Goal: Book appointment/travel/reservation

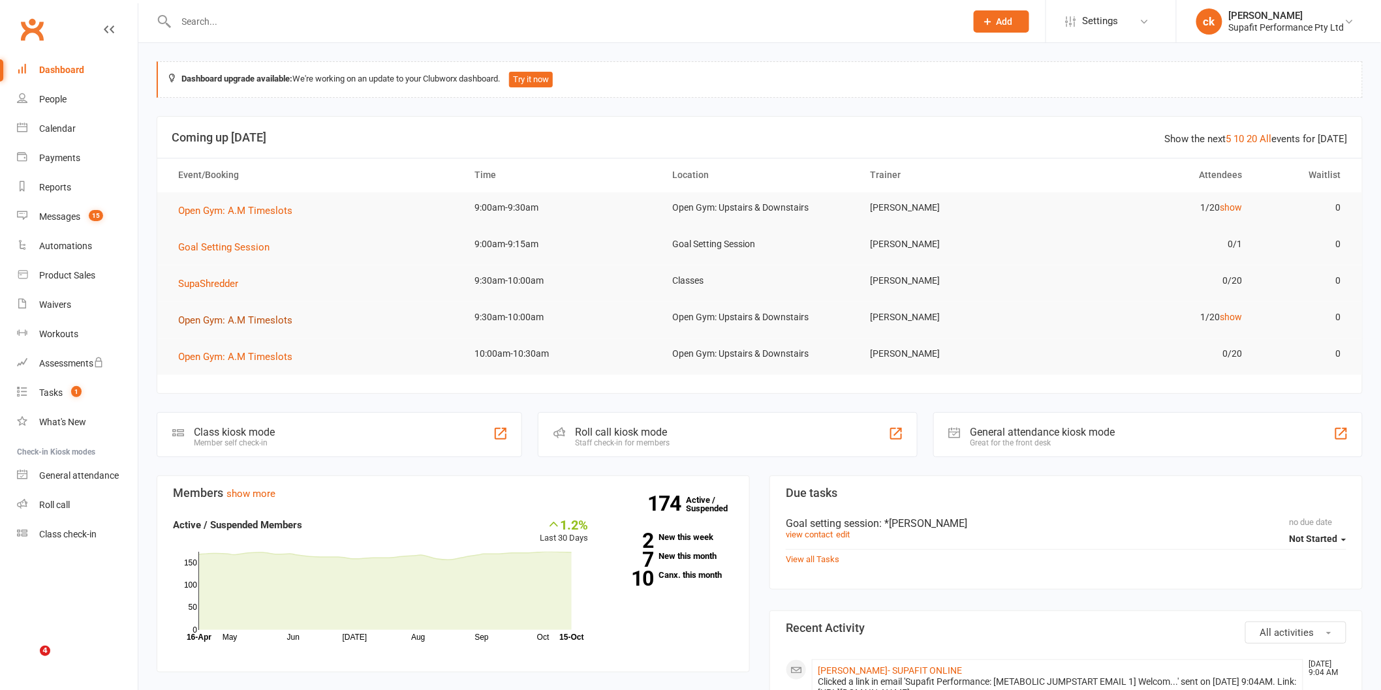
click at [257, 324] on span "Open Gym: A.M Timeslots" at bounding box center [235, 320] width 114 height 12
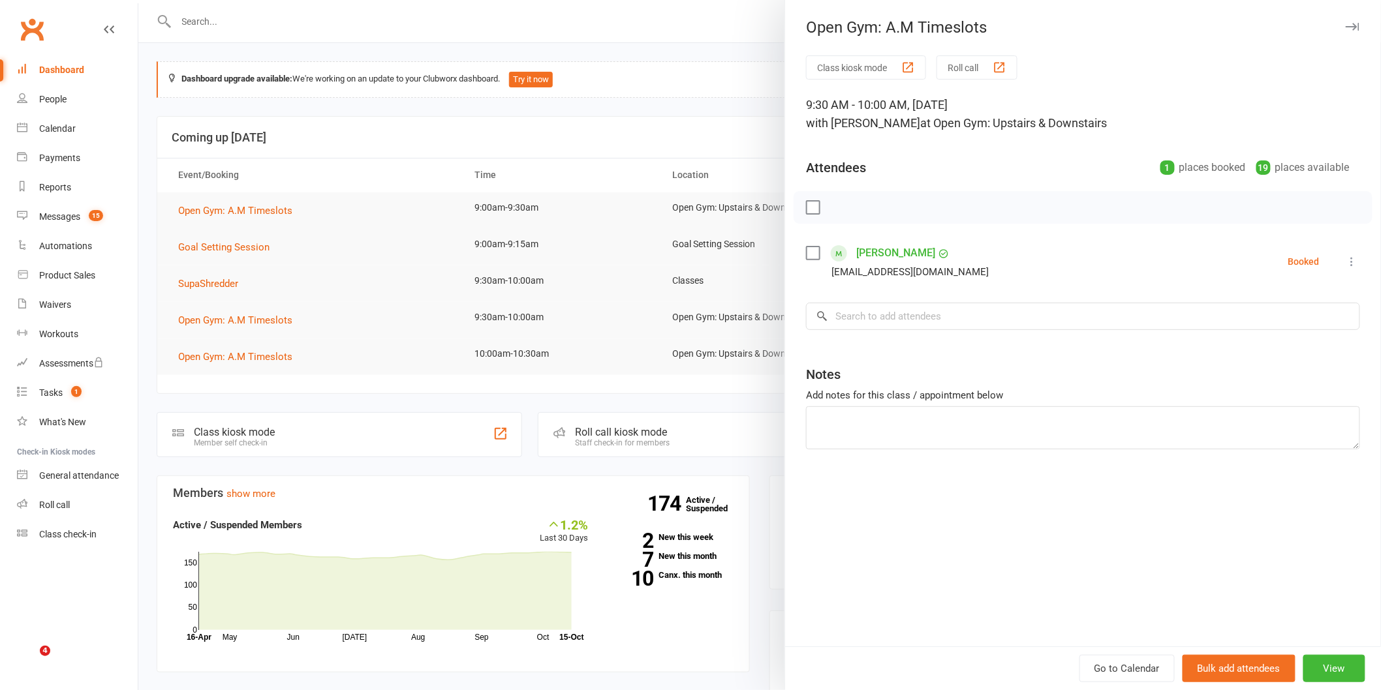
click at [212, 283] on div "Open Gym: A.M Timeslots Class kiosk mode Roll call 9:30 AM - 10:00 AM, Wednesda…" at bounding box center [759, 345] width 1242 height 690
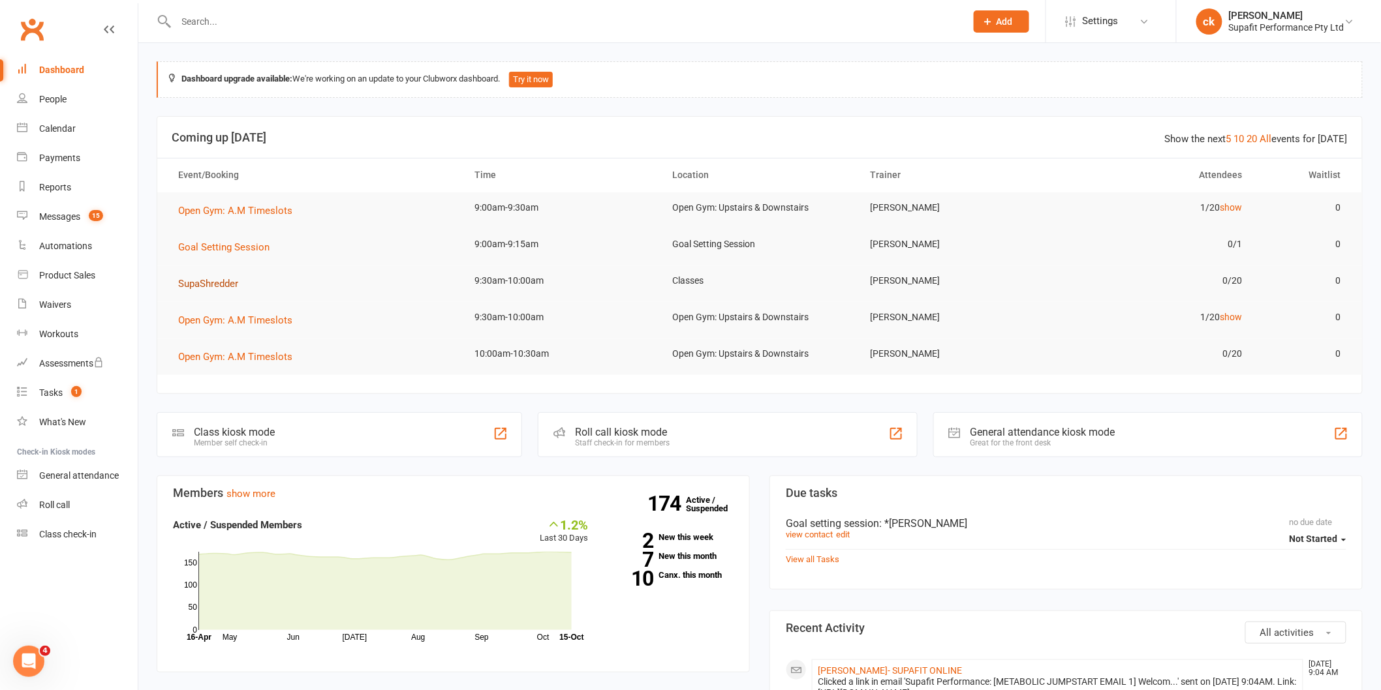
click at [212, 284] on span "SupaShredder" at bounding box center [208, 284] width 60 height 12
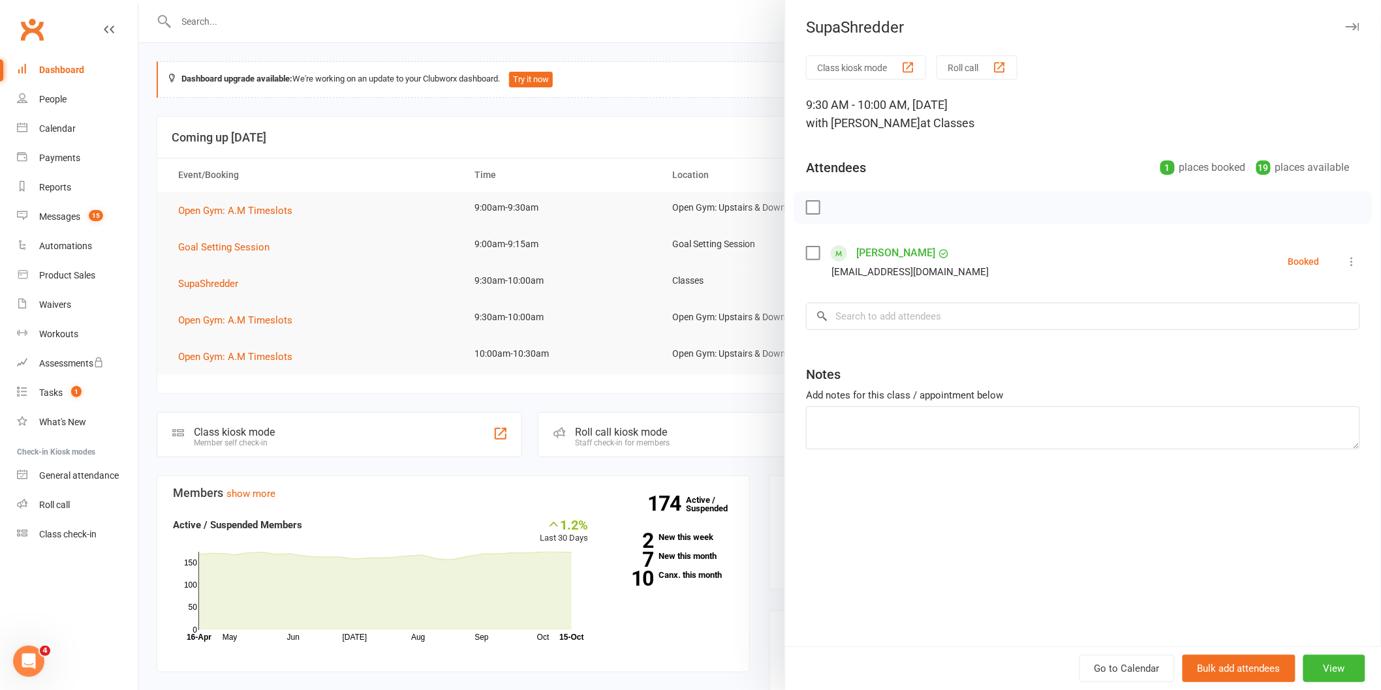
click at [566, 228] on div at bounding box center [759, 345] width 1242 height 690
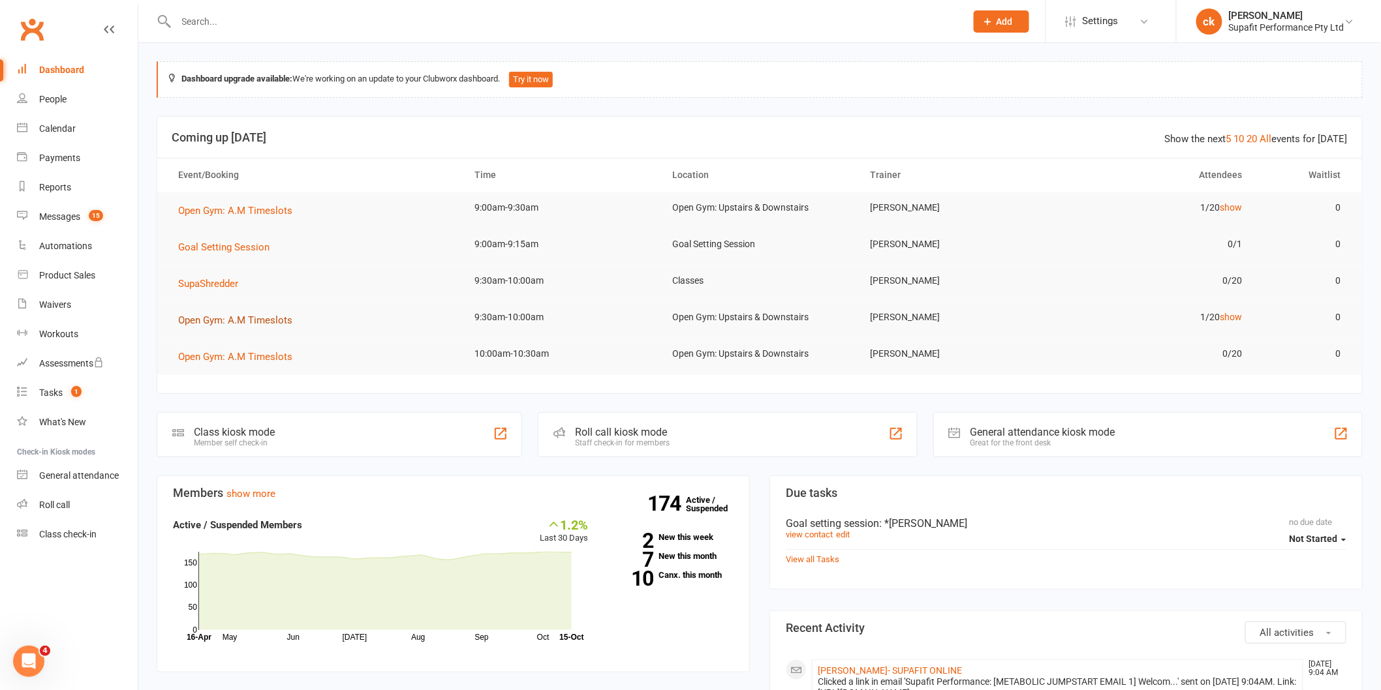
click at [220, 322] on span "Open Gym: A.M Timeslots" at bounding box center [235, 320] width 114 height 12
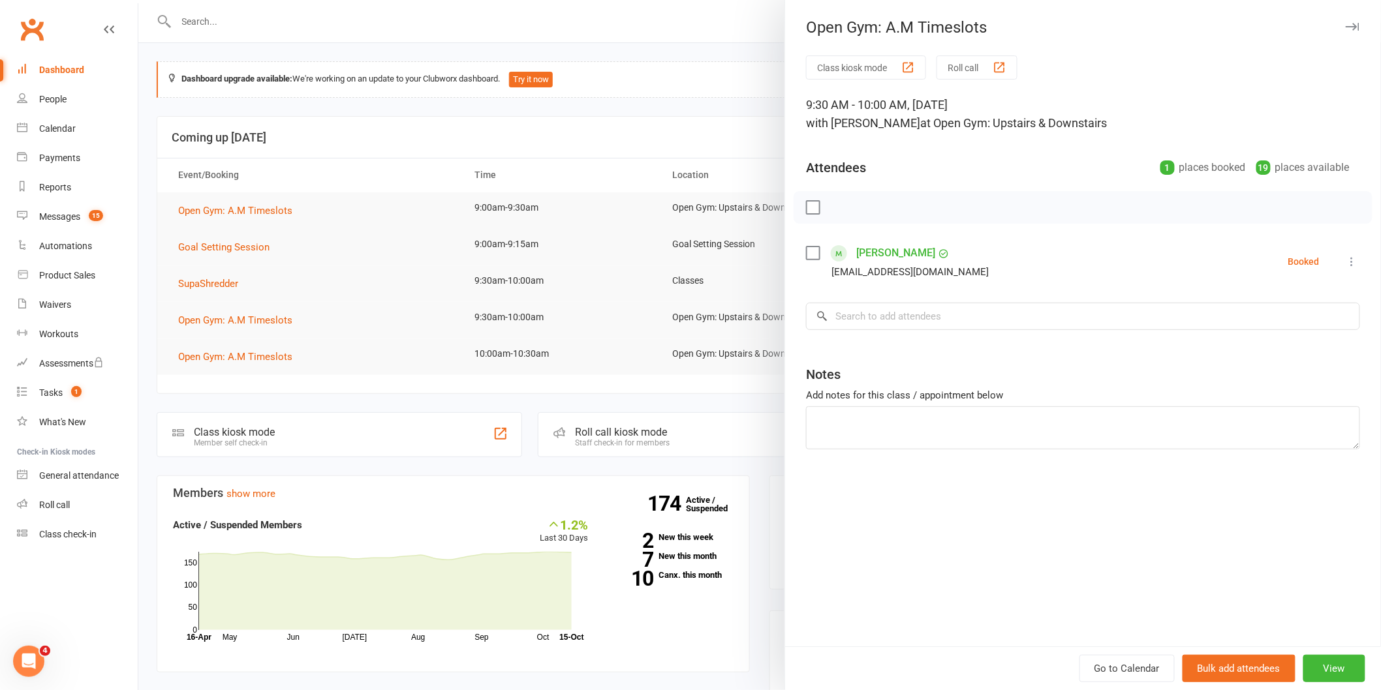
click at [806, 247] on label at bounding box center [812, 253] width 13 height 13
click at [835, 207] on icon "button" at bounding box center [842, 207] width 14 height 14
click at [605, 219] on div at bounding box center [759, 345] width 1242 height 690
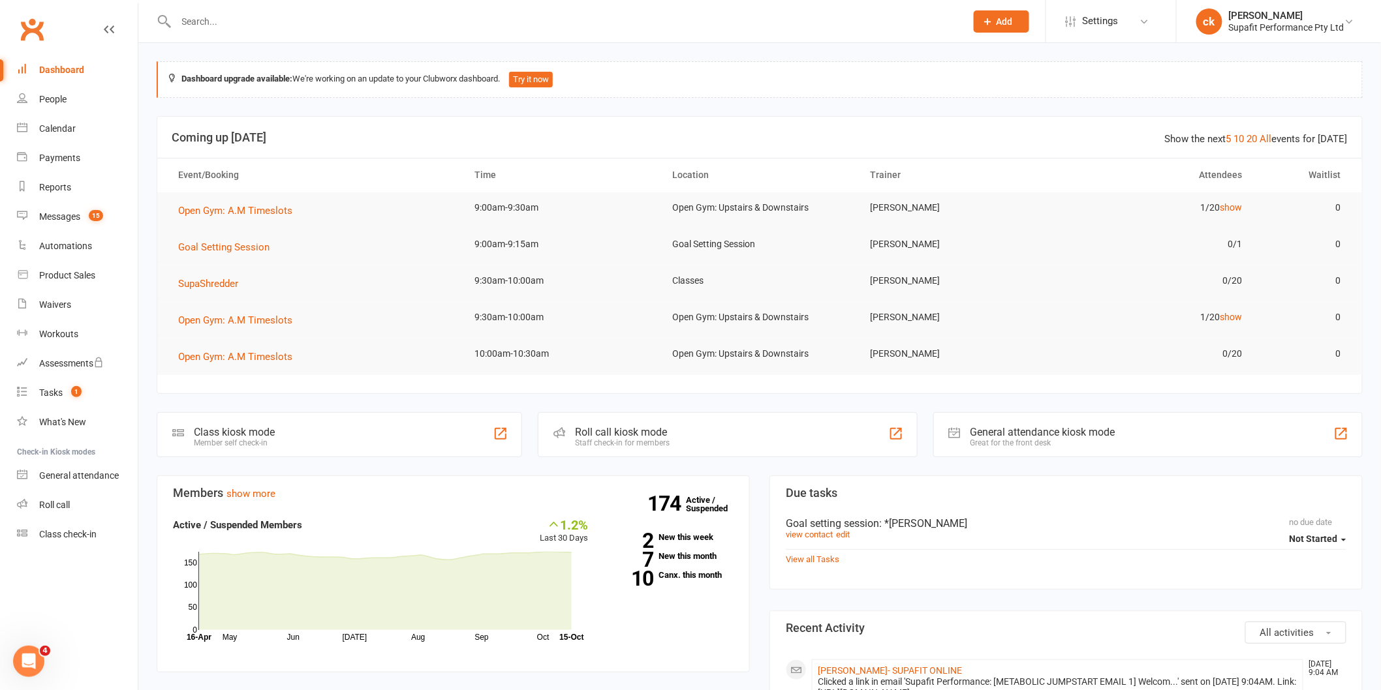
click at [335, 261] on td "Goal Setting Session" at bounding box center [314, 247] width 297 height 37
click at [213, 214] on span "Open Gym: A.M Timeslots" at bounding box center [235, 211] width 114 height 12
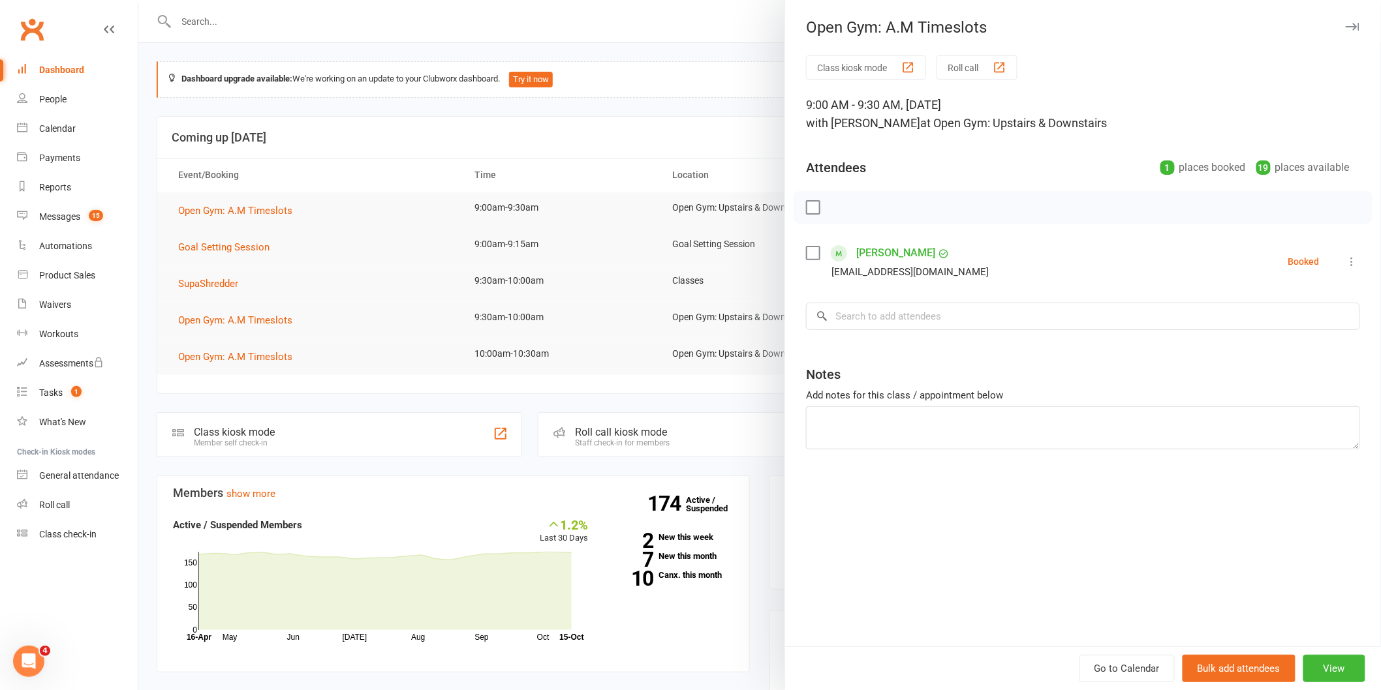
click at [808, 204] on label at bounding box center [812, 207] width 13 height 13
click at [835, 206] on icon "button" at bounding box center [842, 207] width 14 height 14
click at [598, 315] on div at bounding box center [759, 345] width 1242 height 690
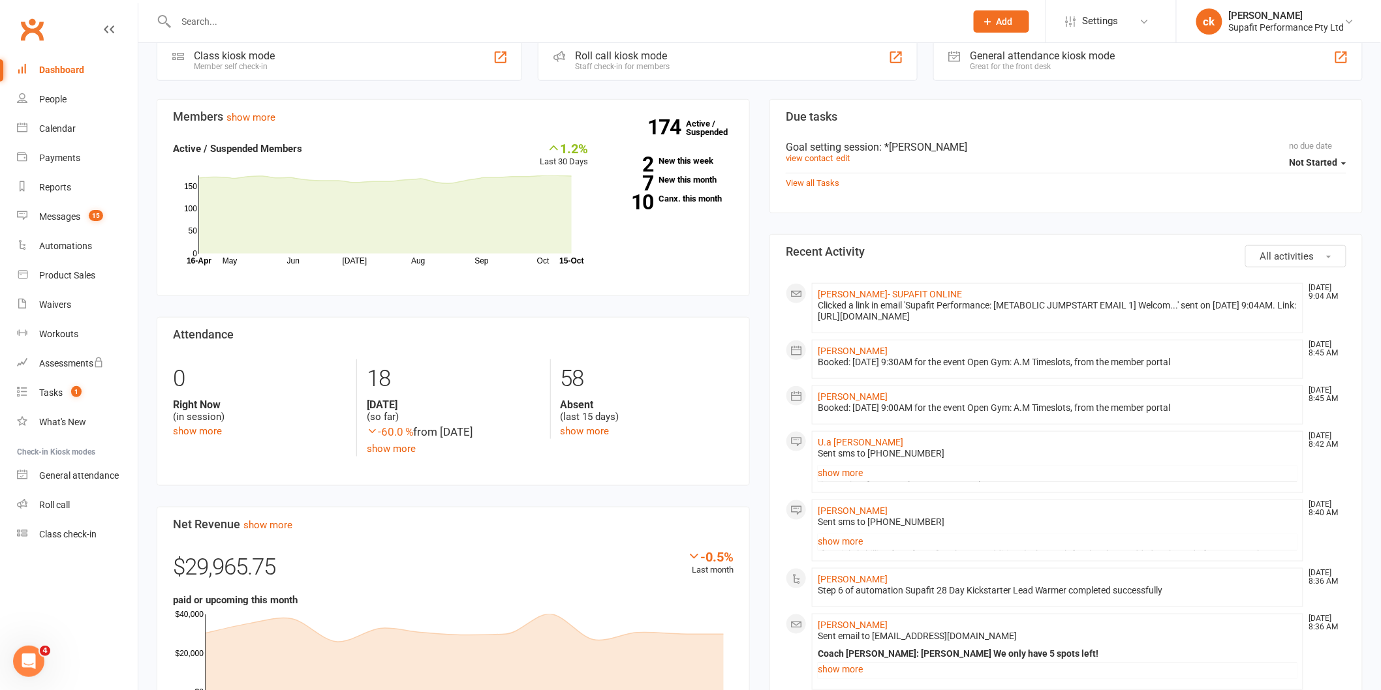
scroll to position [507, 0]
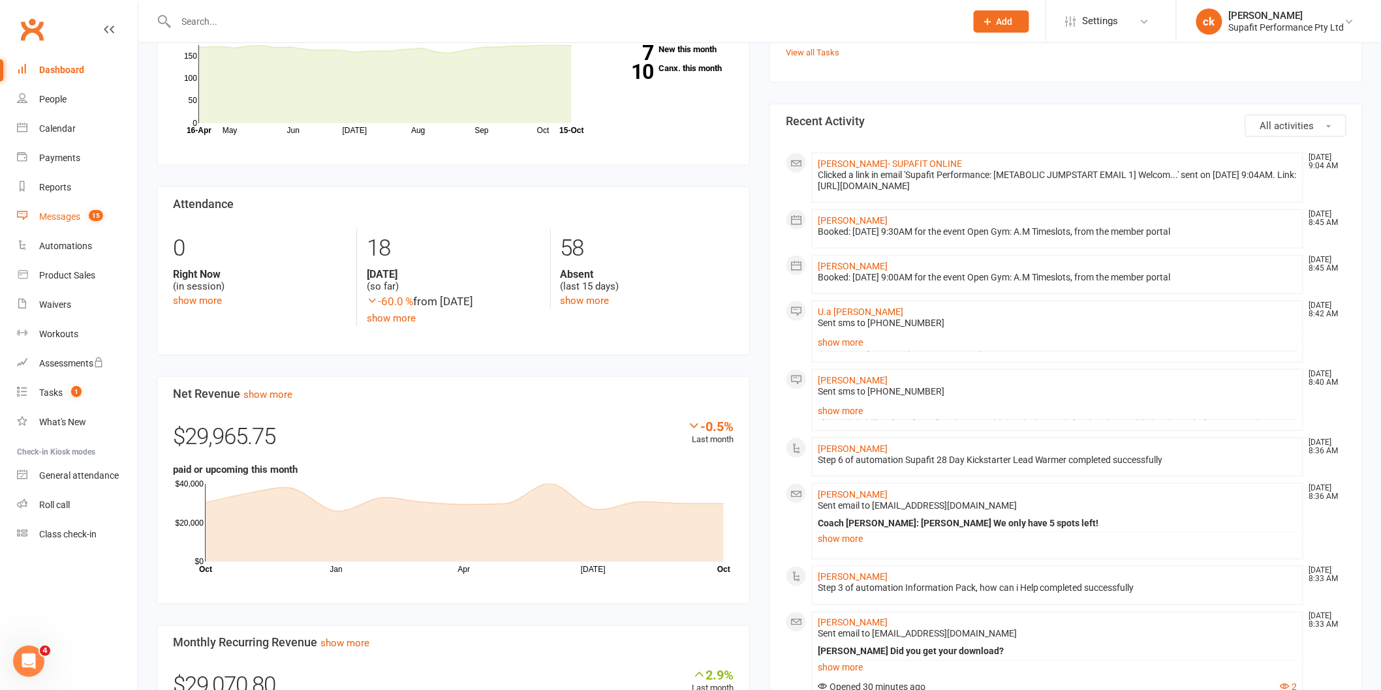
click at [50, 214] on div "Messages" at bounding box center [59, 216] width 41 height 10
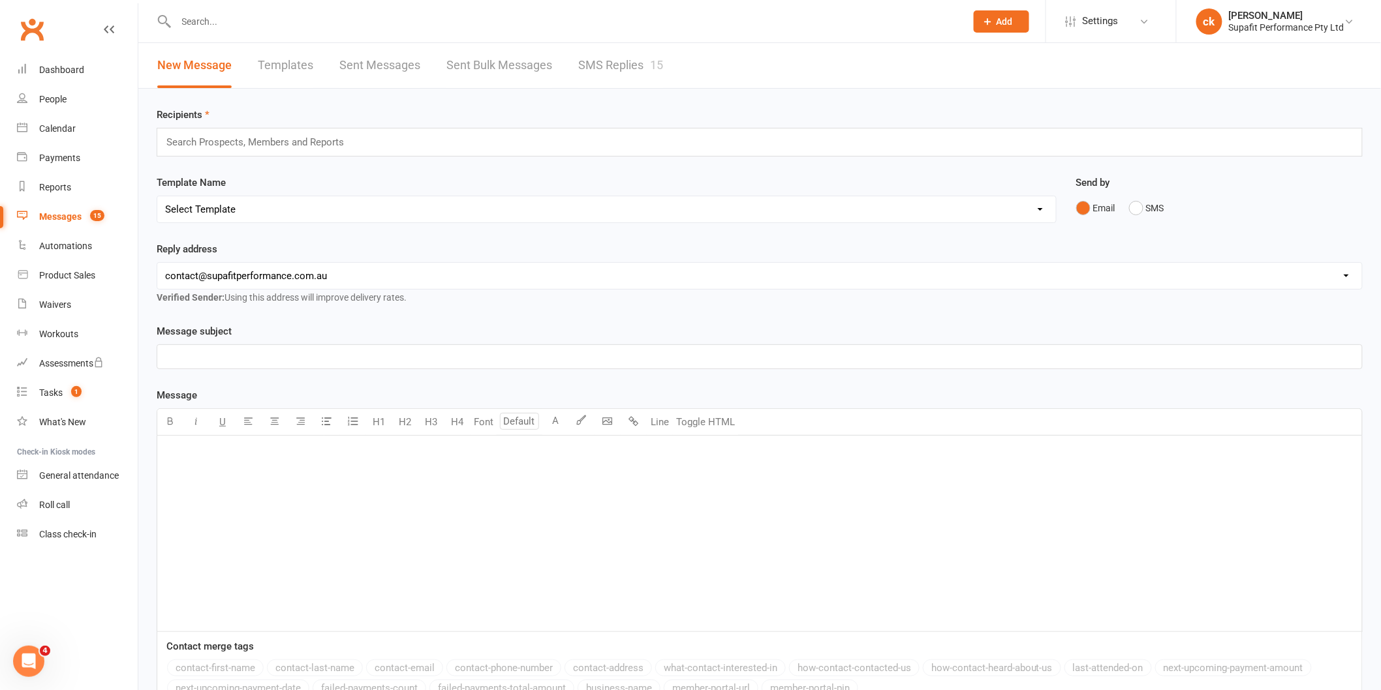
click at [607, 54] on link "SMS Replies 15" at bounding box center [620, 65] width 85 height 45
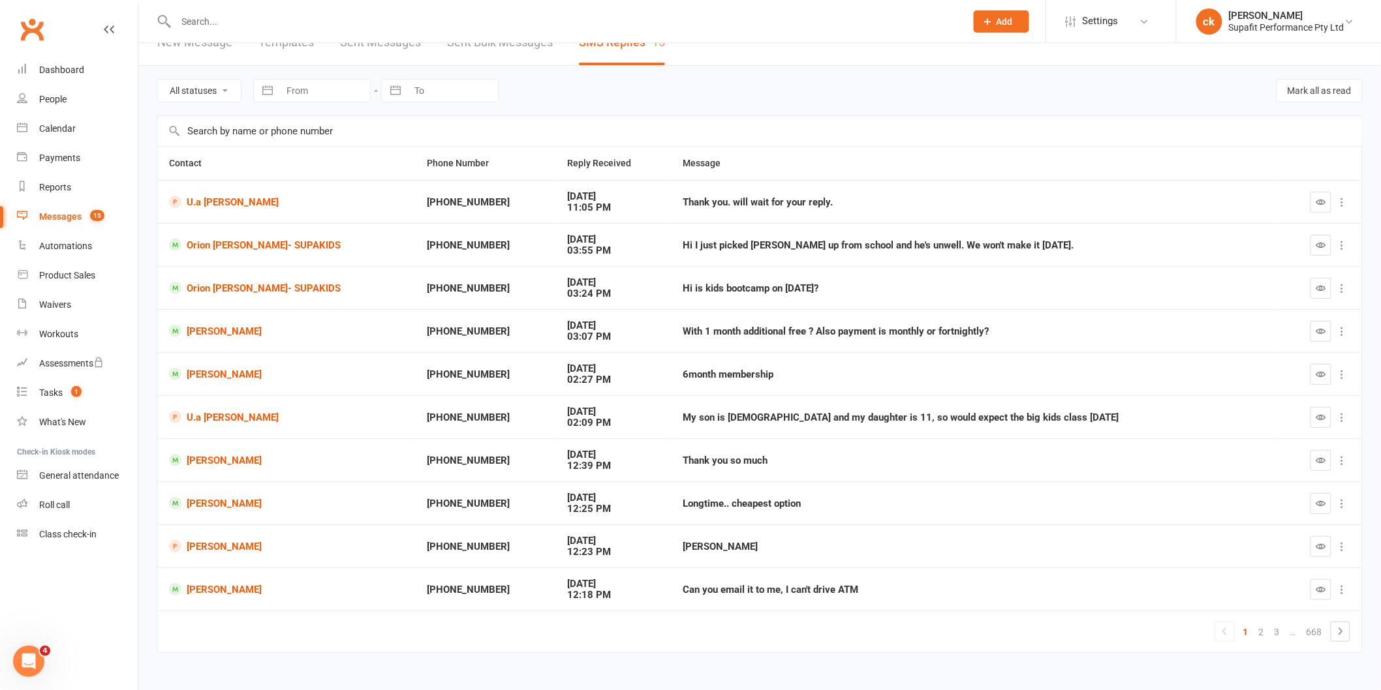
scroll to position [41, 0]
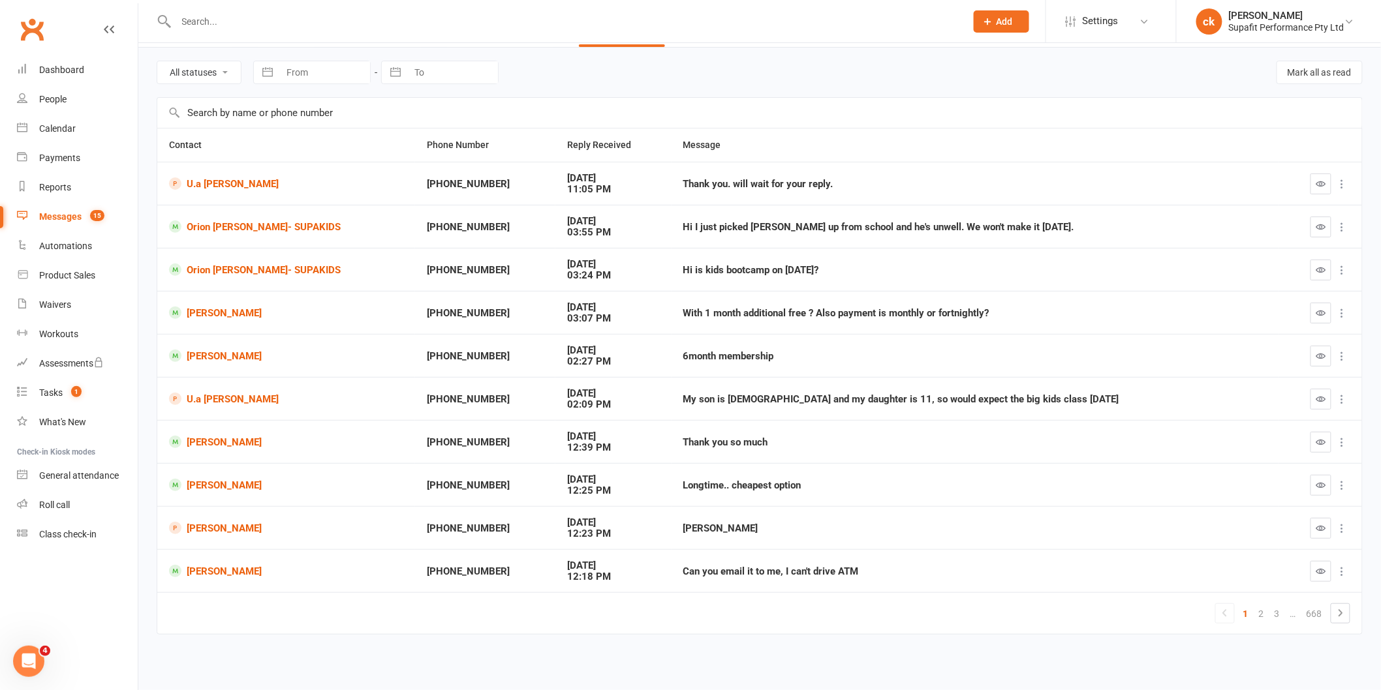
click at [1257, 609] on link "2" at bounding box center [1261, 614] width 16 height 18
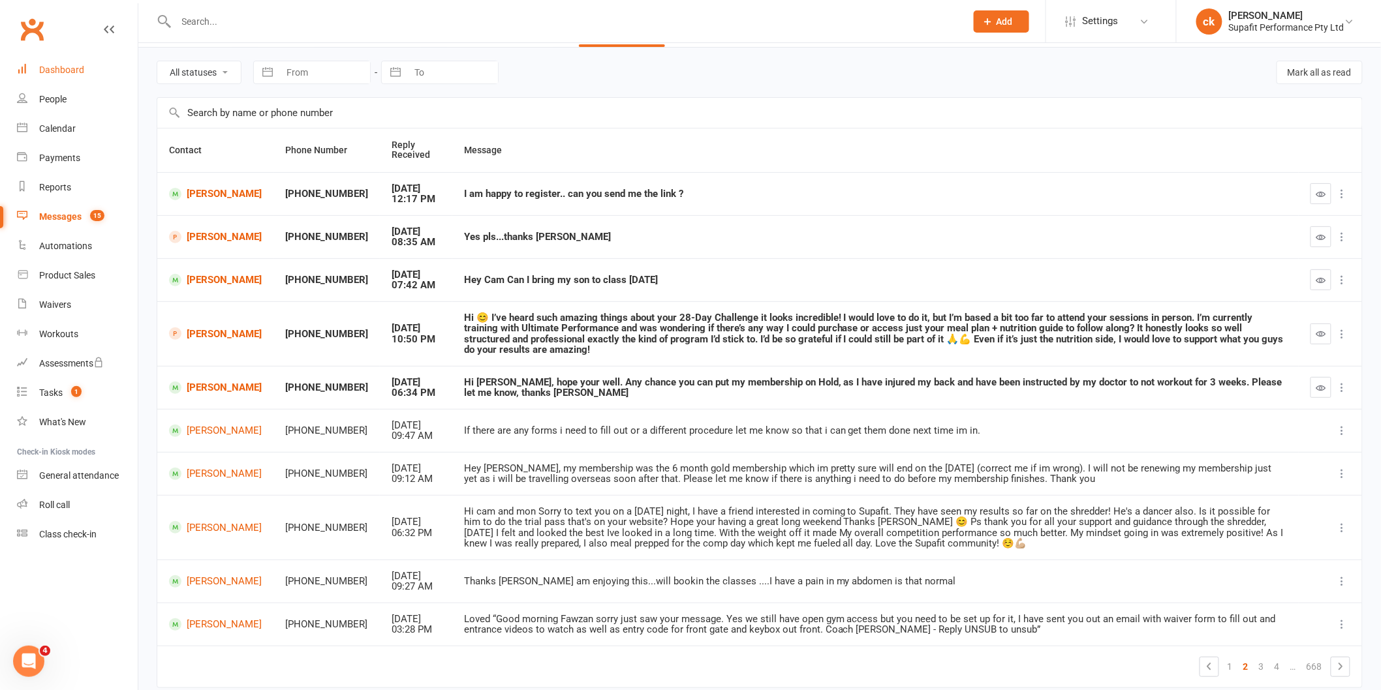
click at [75, 69] on div "Dashboard" at bounding box center [61, 70] width 45 height 10
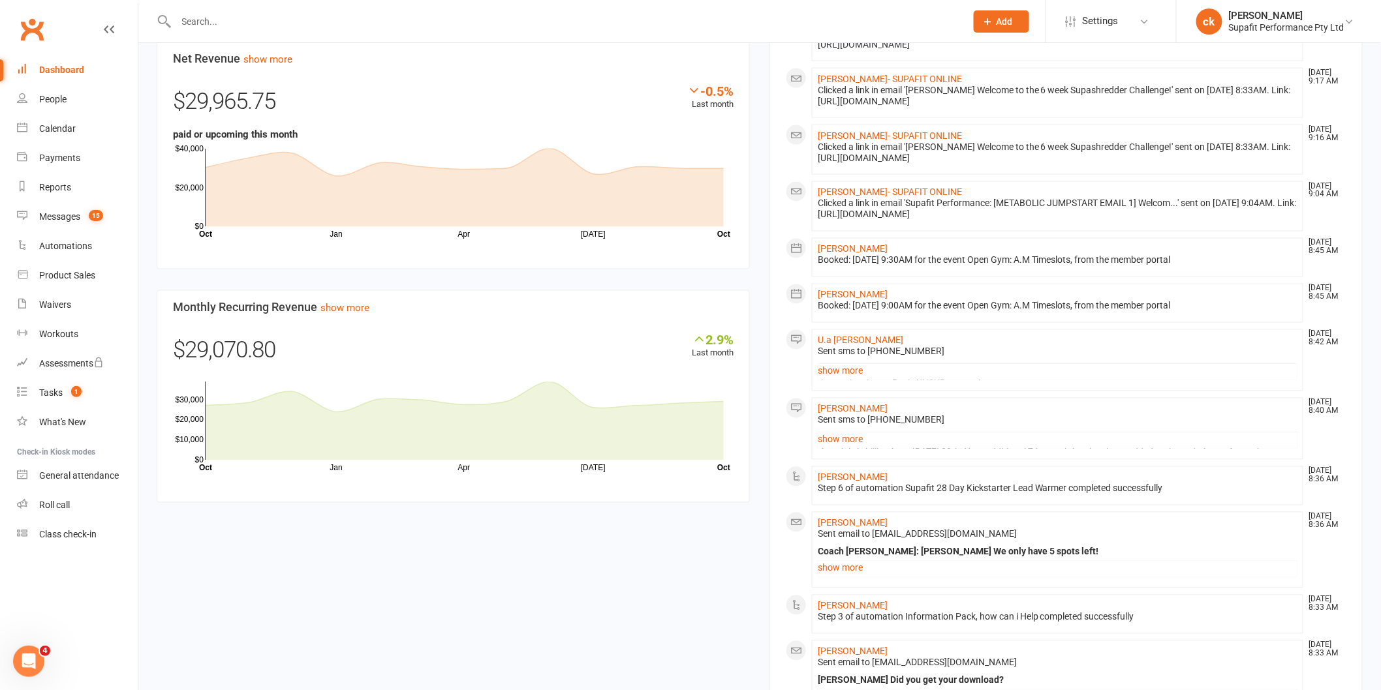
scroll to position [870, 0]
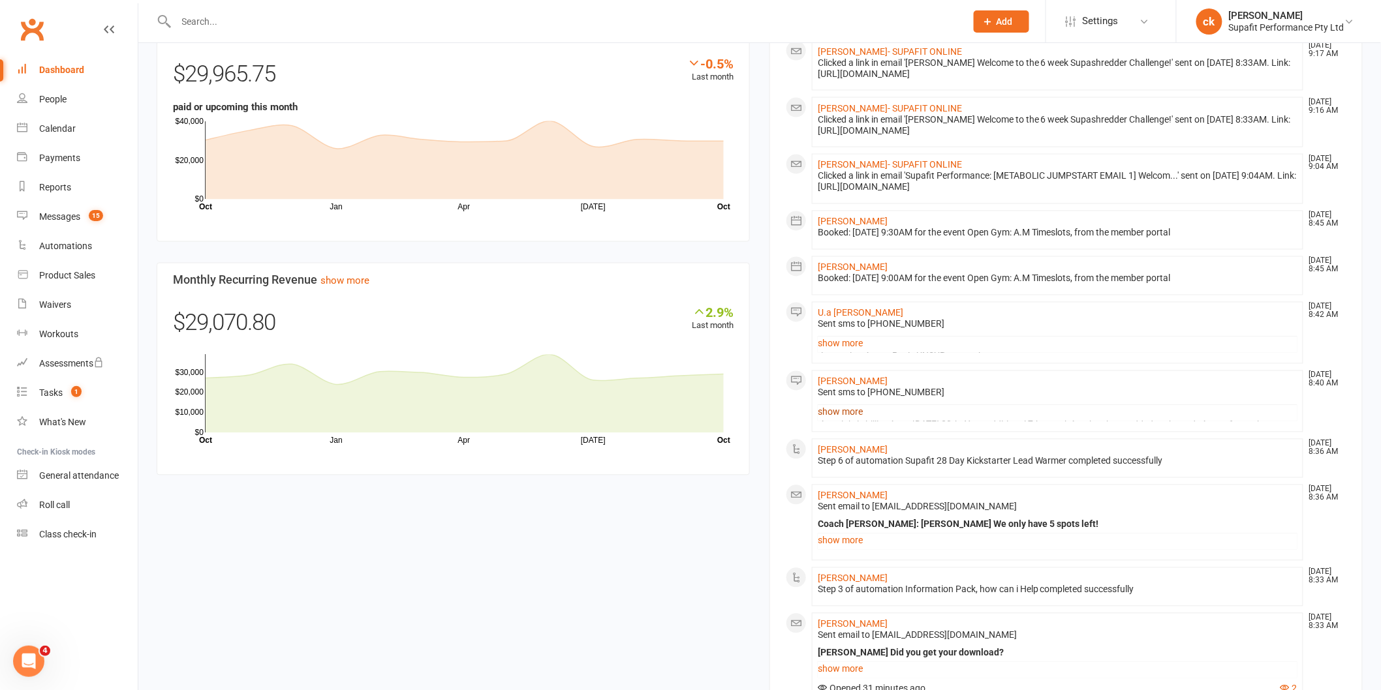
click at [829, 416] on link "show more" at bounding box center [1058, 412] width 480 height 18
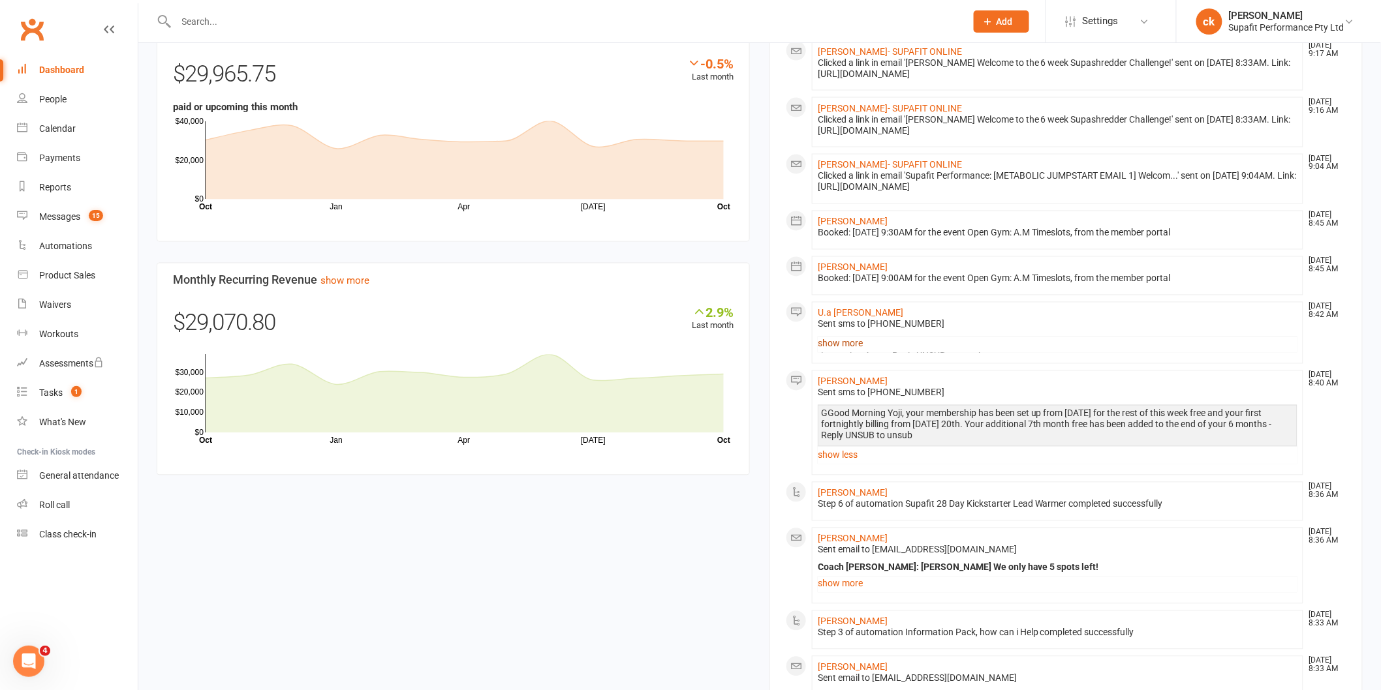
click at [836, 348] on link "show more" at bounding box center [1058, 344] width 480 height 18
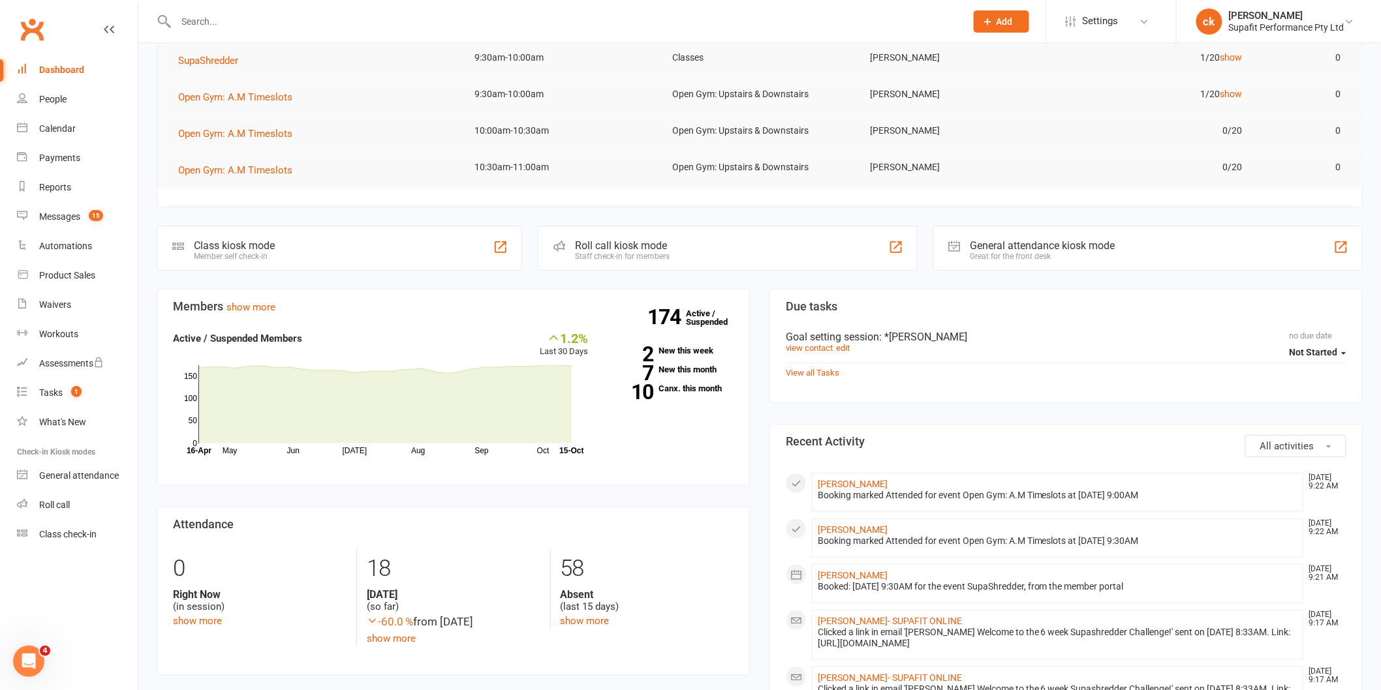
scroll to position [84, 0]
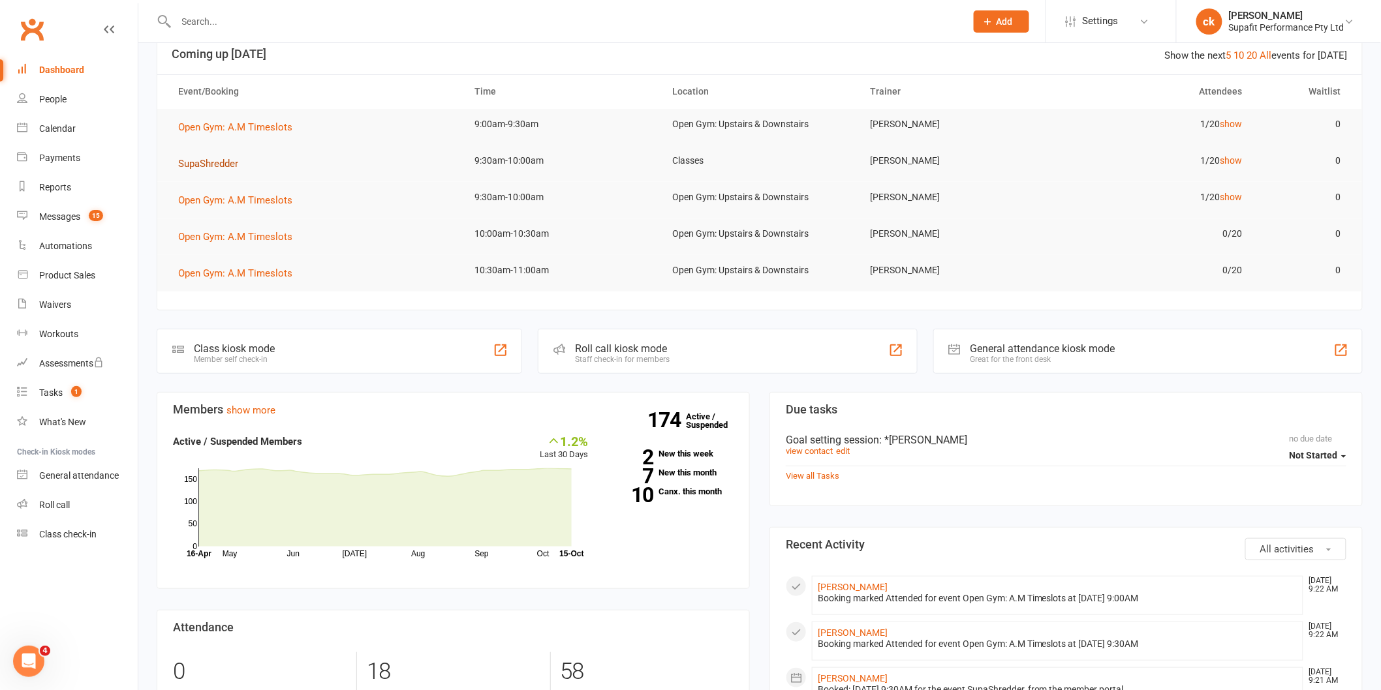
click at [206, 164] on span "SupaShredder" at bounding box center [208, 164] width 60 height 12
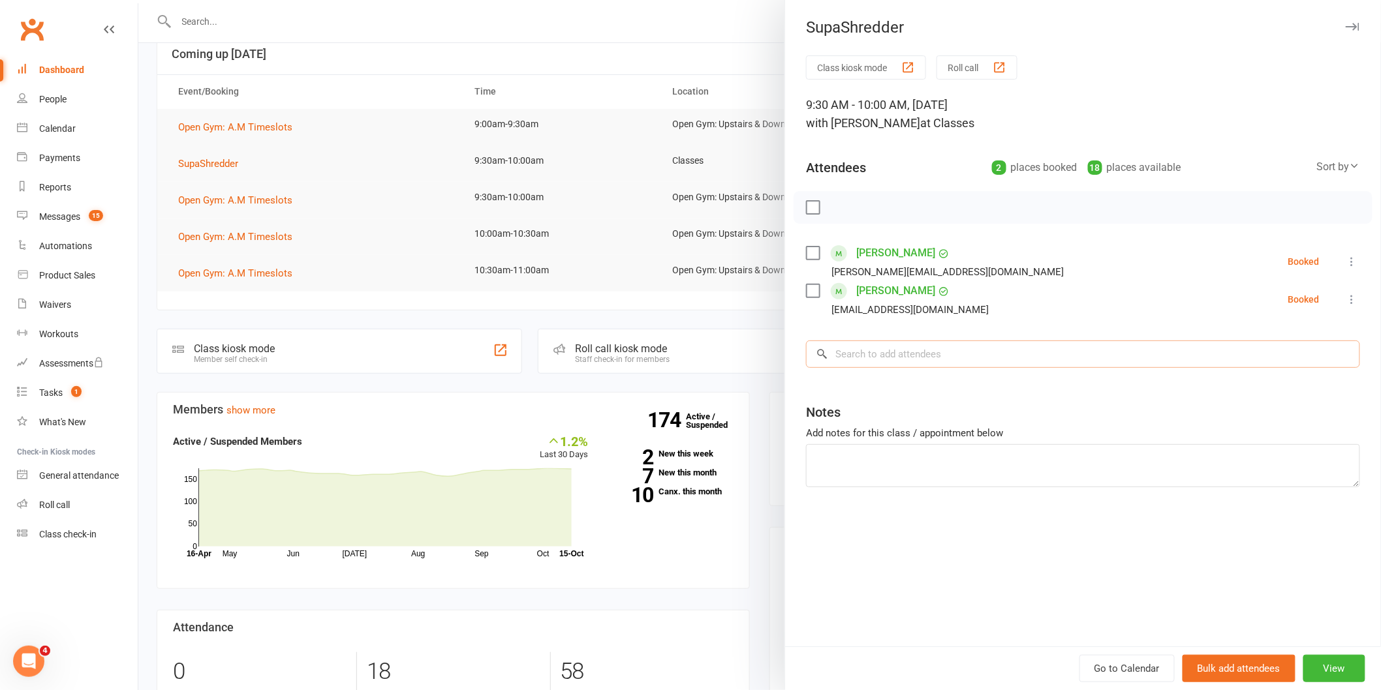
click at [881, 345] on input "search" at bounding box center [1083, 354] width 554 height 27
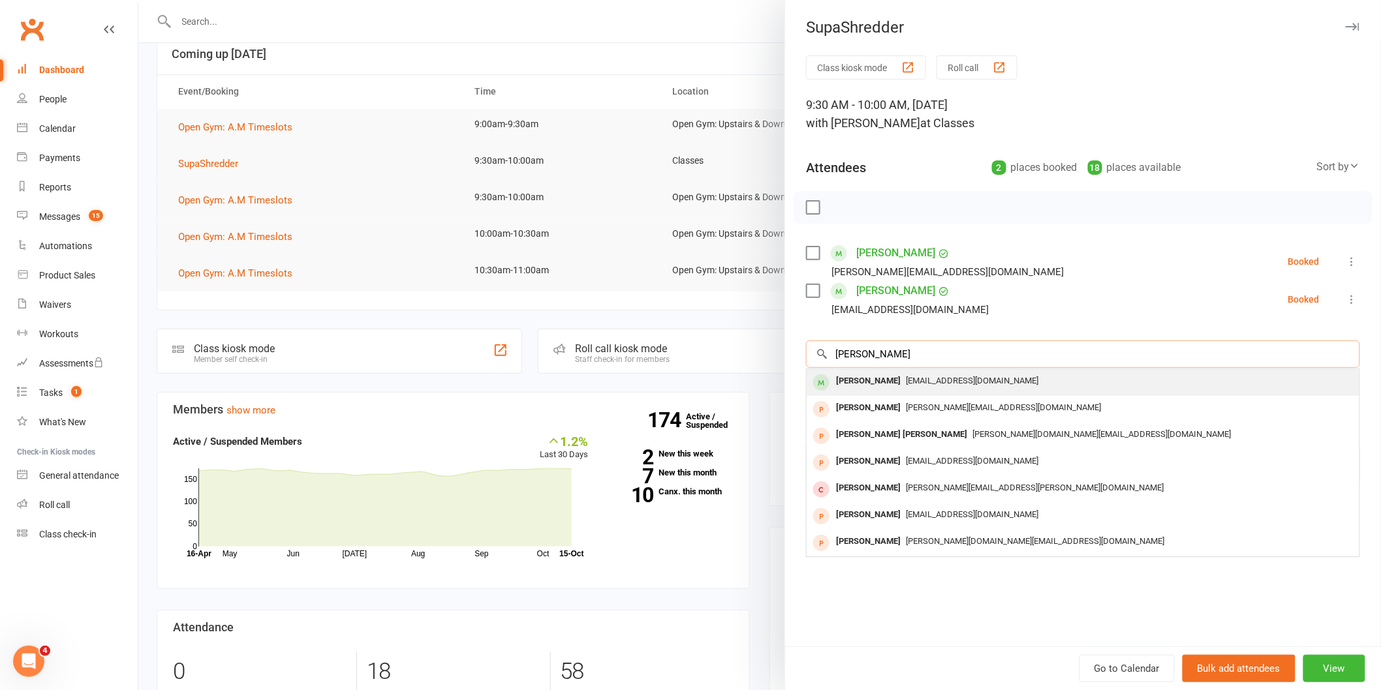
type input "satyajeet"
click at [970, 388] on div "99969kafka@gmail.com" at bounding box center [1083, 381] width 542 height 19
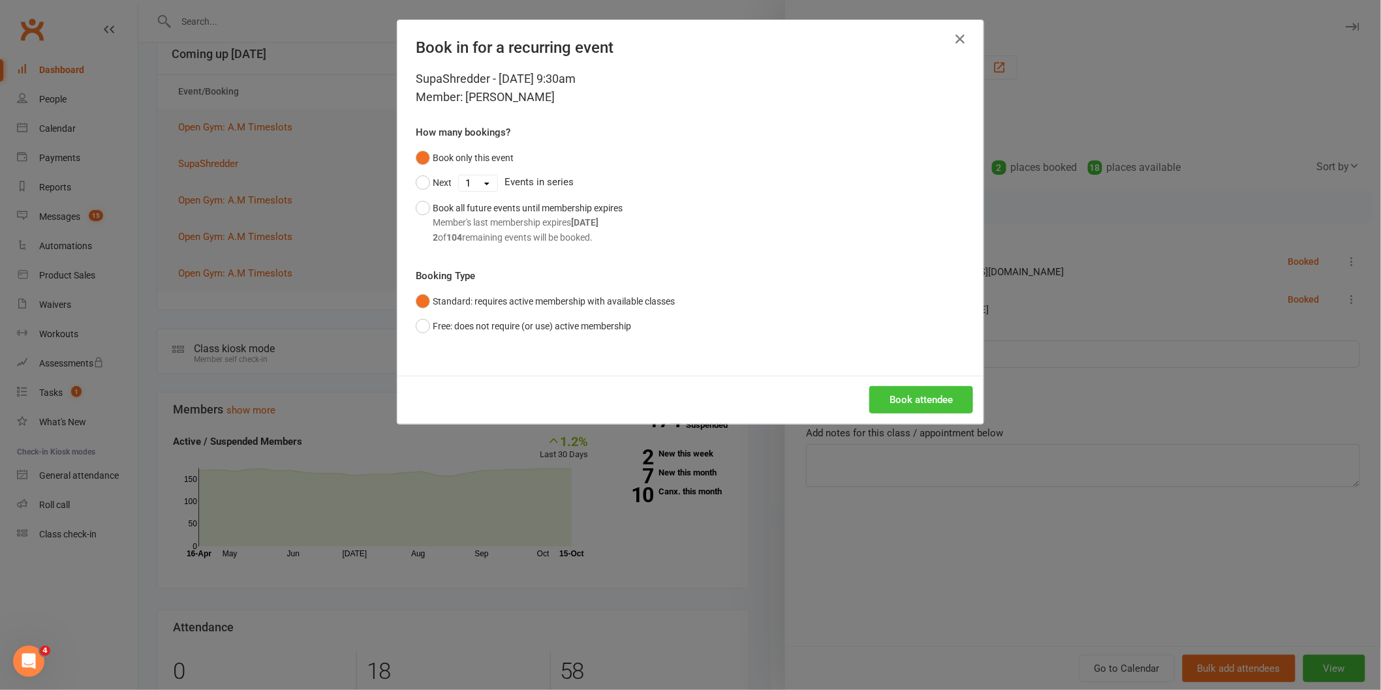
click at [937, 401] on button "Book attendee" at bounding box center [921, 399] width 104 height 27
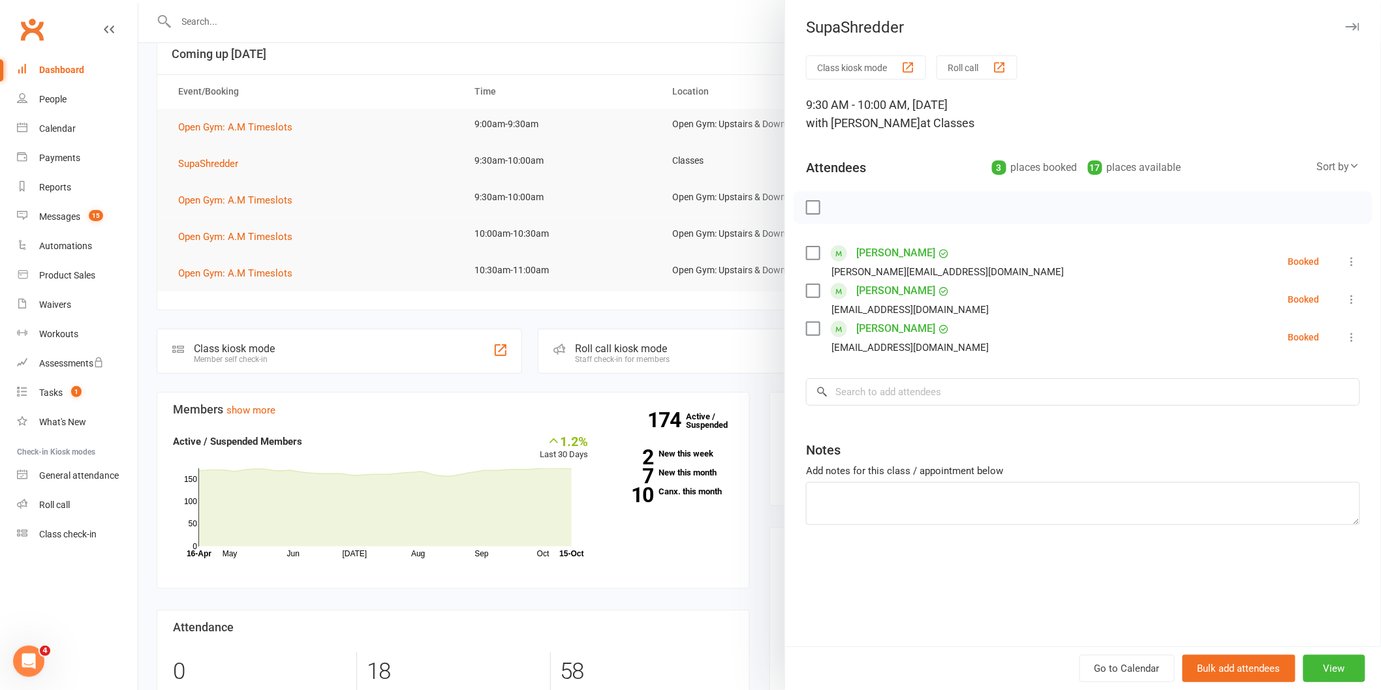
click at [514, 320] on div at bounding box center [759, 345] width 1242 height 690
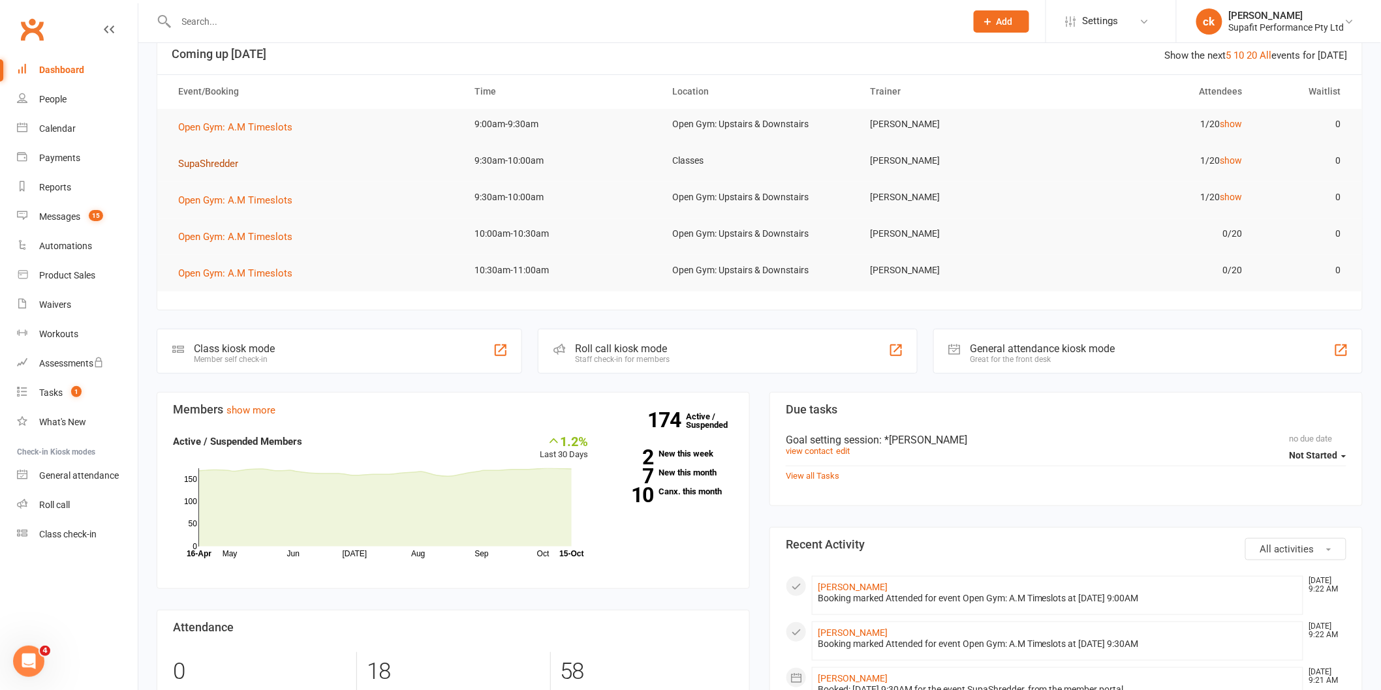
click at [209, 160] on span "SupaShredder" at bounding box center [208, 164] width 60 height 12
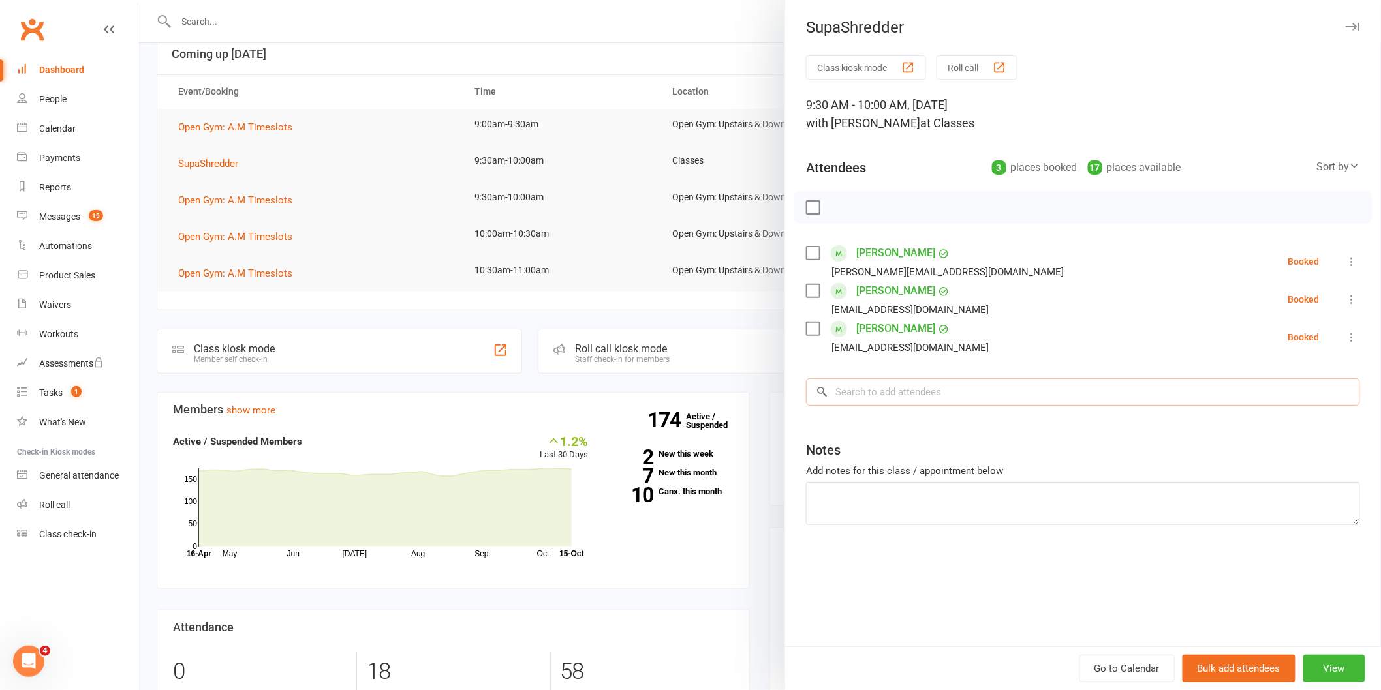
click at [917, 388] on input "search" at bounding box center [1083, 391] width 554 height 27
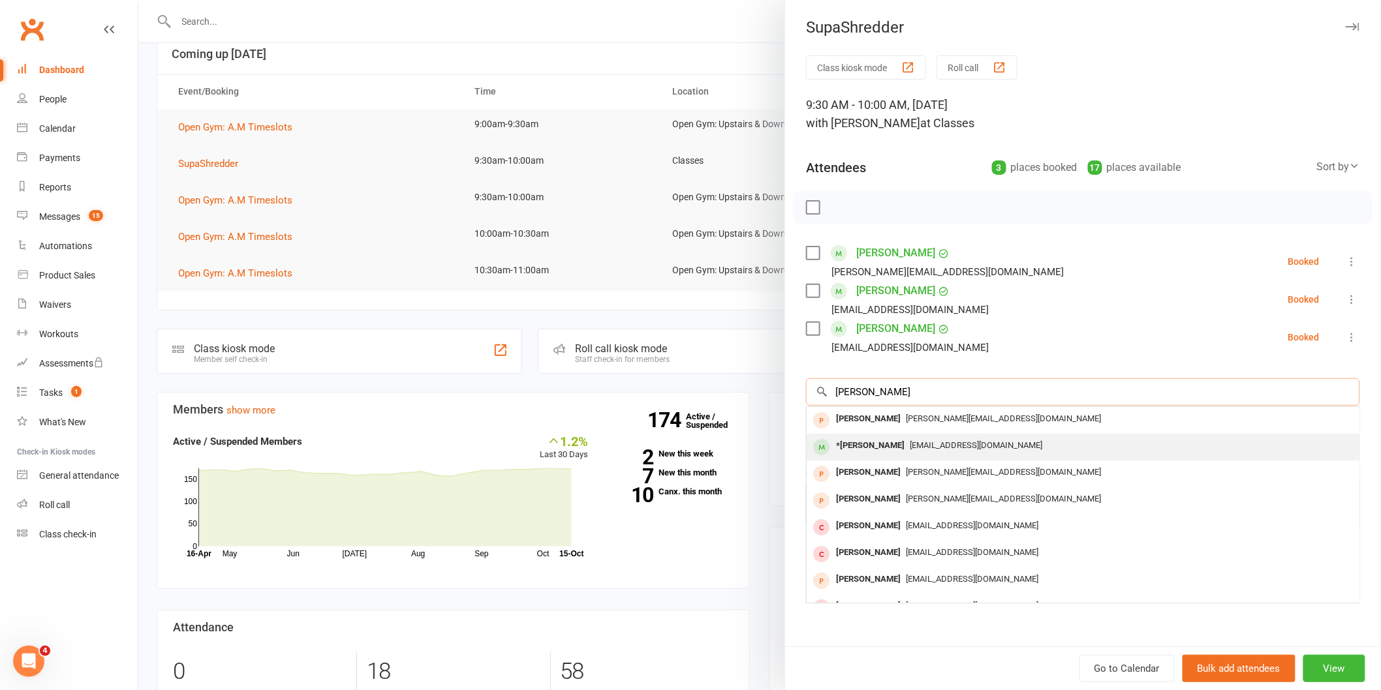
type input "lara"
click at [892, 438] on div "laraforan@gmail.com" at bounding box center [1083, 446] width 542 height 19
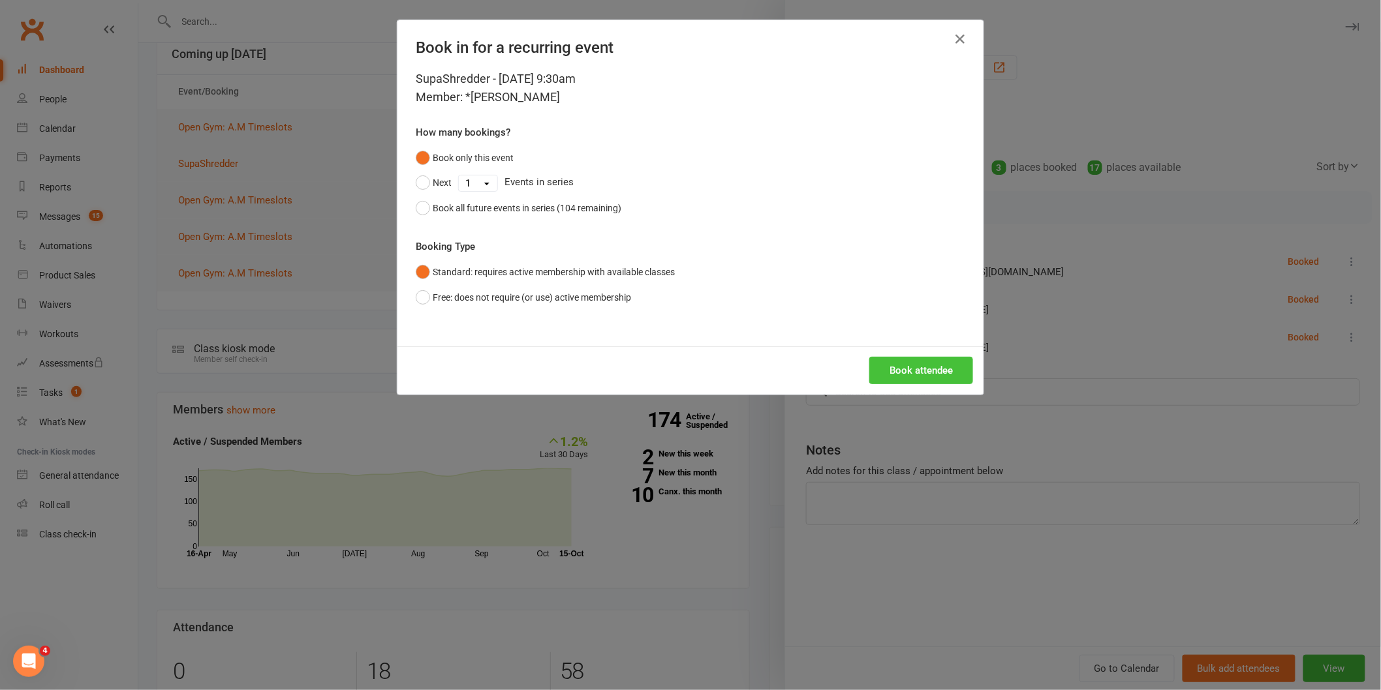
click at [910, 367] on button "Book attendee" at bounding box center [921, 370] width 104 height 27
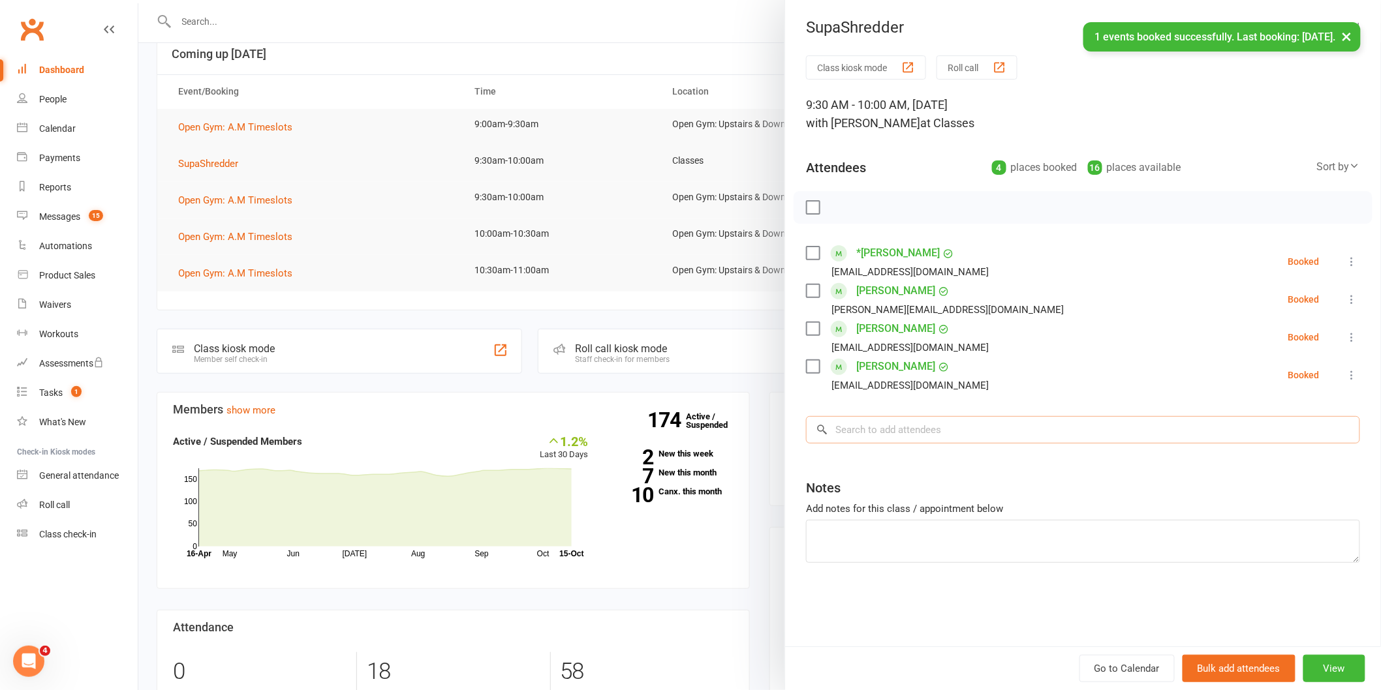
click at [910, 425] on input "search" at bounding box center [1083, 429] width 554 height 27
